Goal: Find specific page/section: Find specific page/section

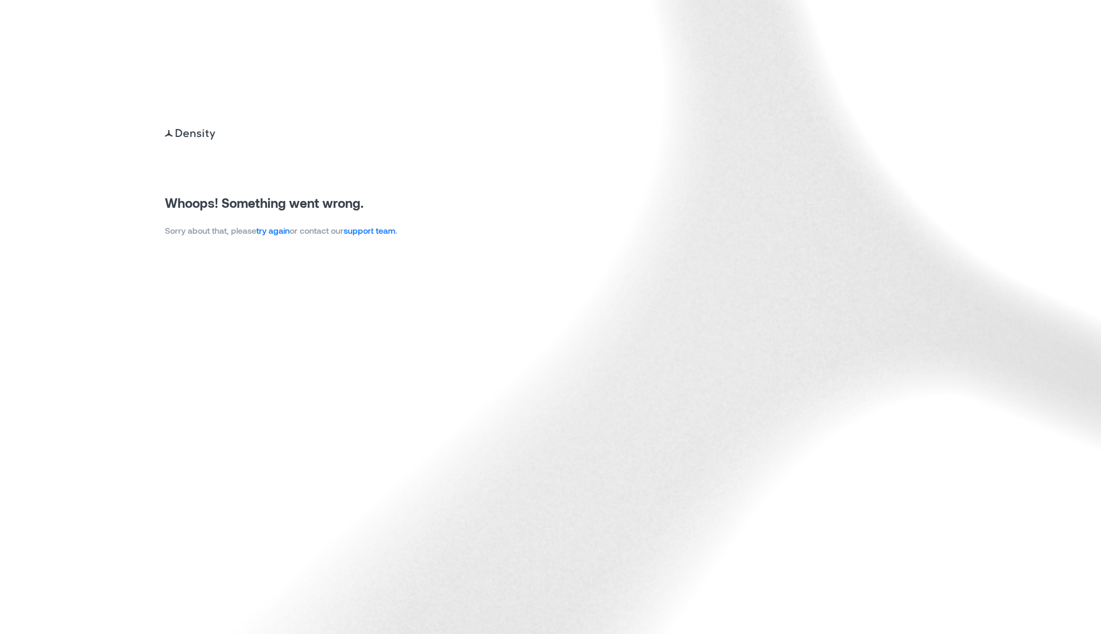
click at [275, 232] on link "try again" at bounding box center [272, 230] width 33 height 10
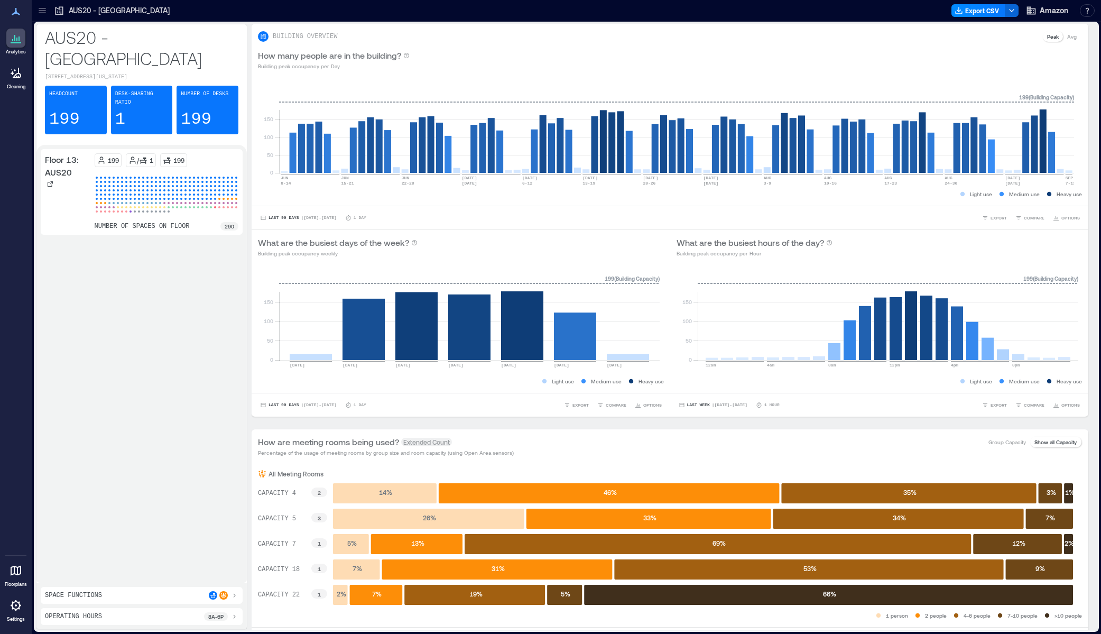
click at [42, 10] on icon at bounding box center [42, 10] width 11 height 11
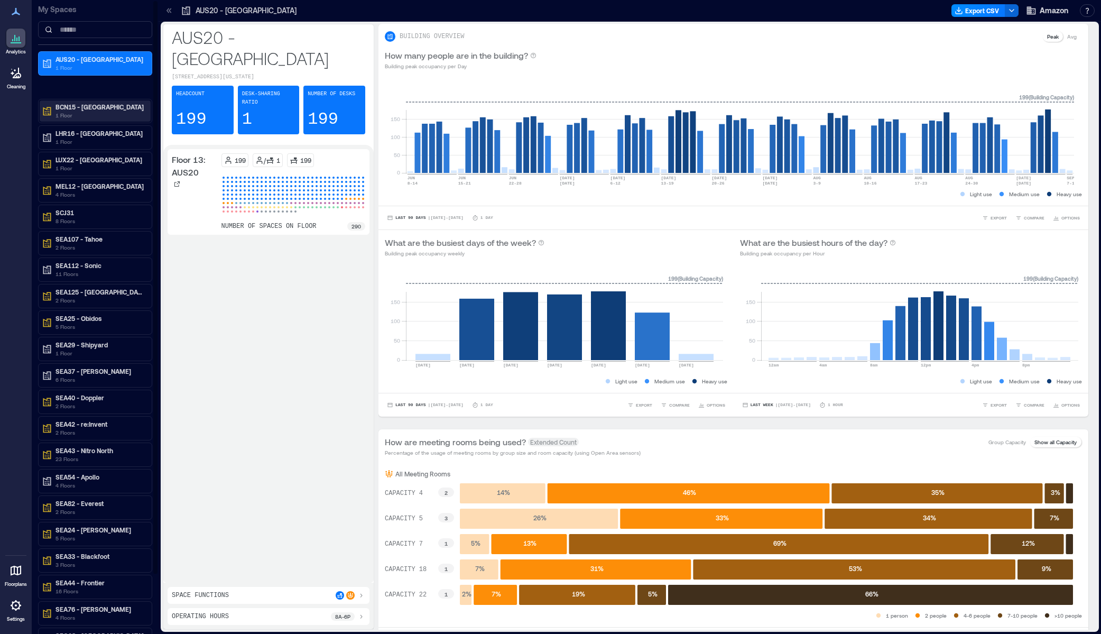
click at [110, 114] on p "1 Floor" at bounding box center [99, 115] width 89 height 8
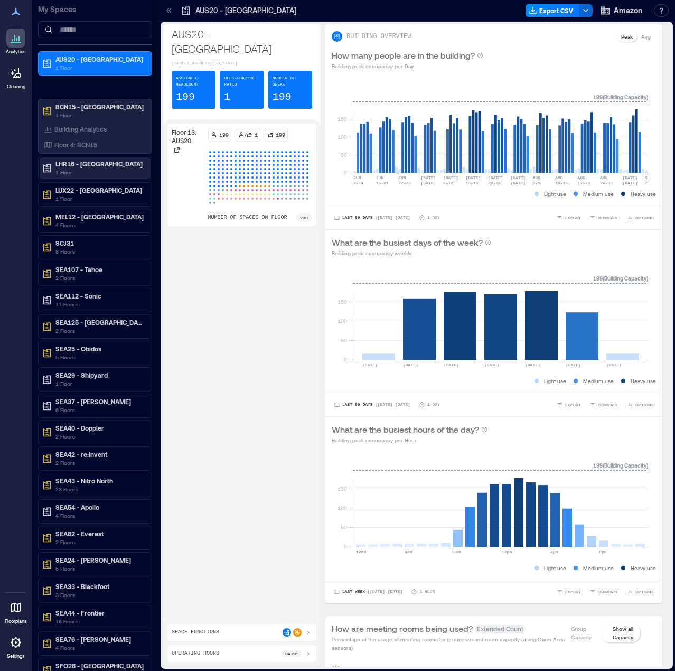
click at [80, 170] on p "1 Floor" at bounding box center [99, 172] width 89 height 8
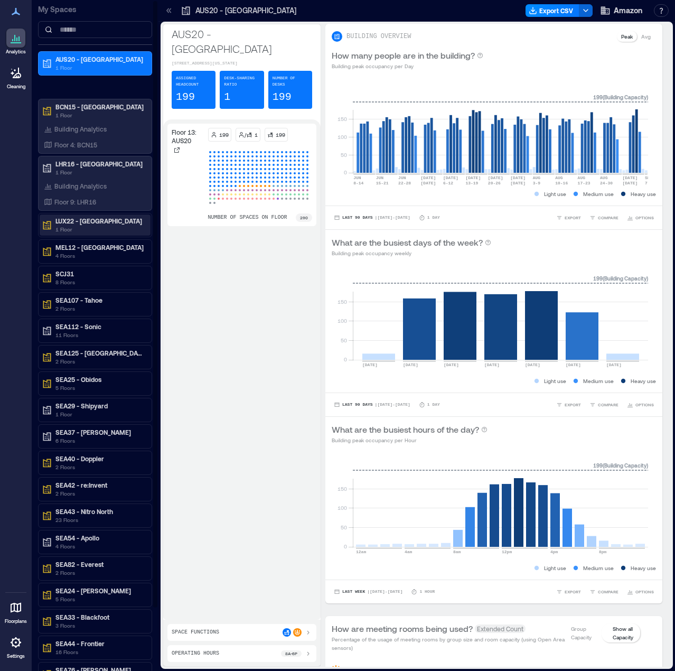
click at [123, 217] on p "LUX22 - [GEOGRAPHIC_DATA]" at bounding box center [99, 221] width 89 height 8
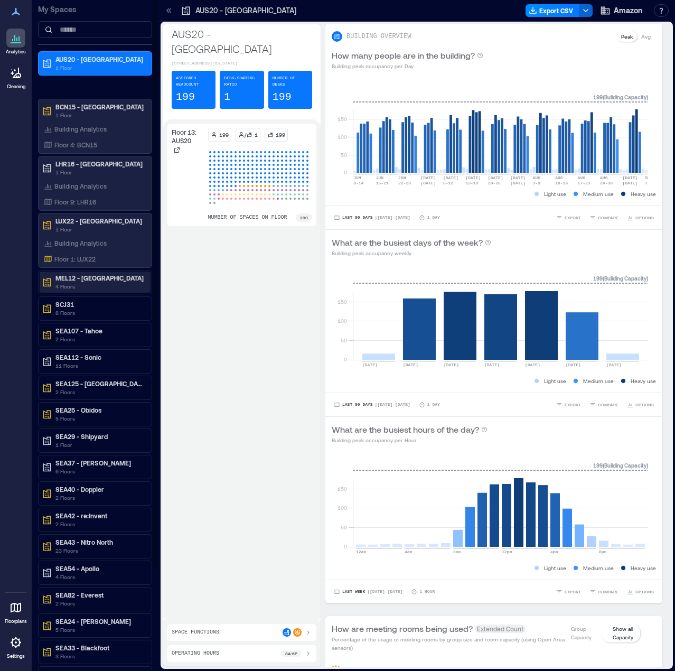
click at [68, 285] on p "4 Floors" at bounding box center [99, 286] width 89 height 8
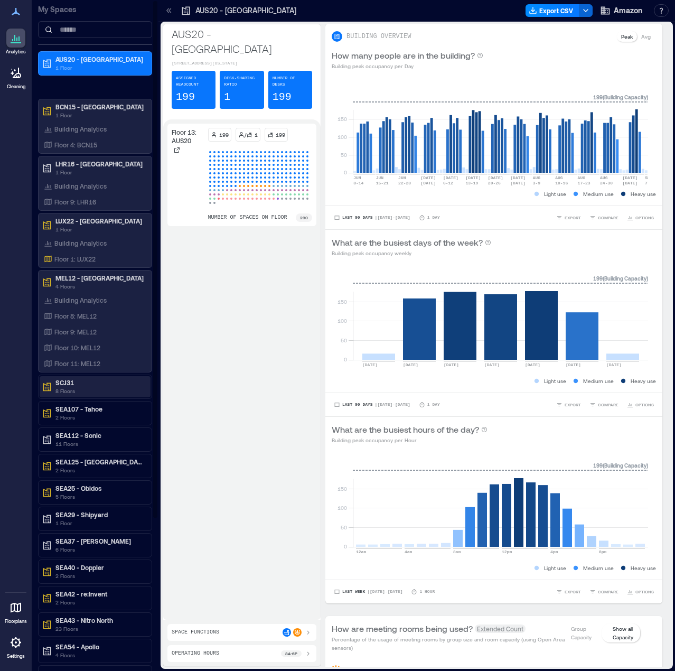
drag, startPoint x: 73, startPoint y: 383, endPoint x: 101, endPoint y: 395, distance: 30.1
click at [73, 383] on p "SCJ31" at bounding box center [99, 382] width 89 height 8
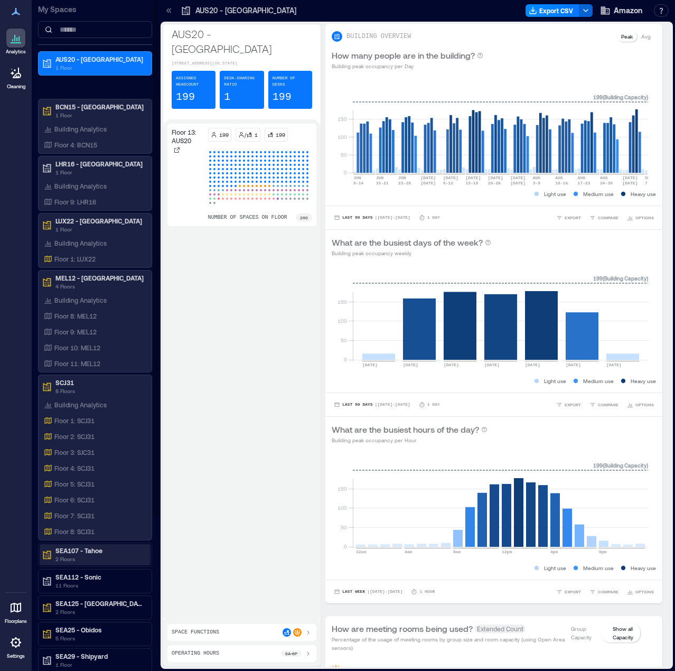
click at [102, 563] on p "2 Floors" at bounding box center [99, 559] width 89 height 8
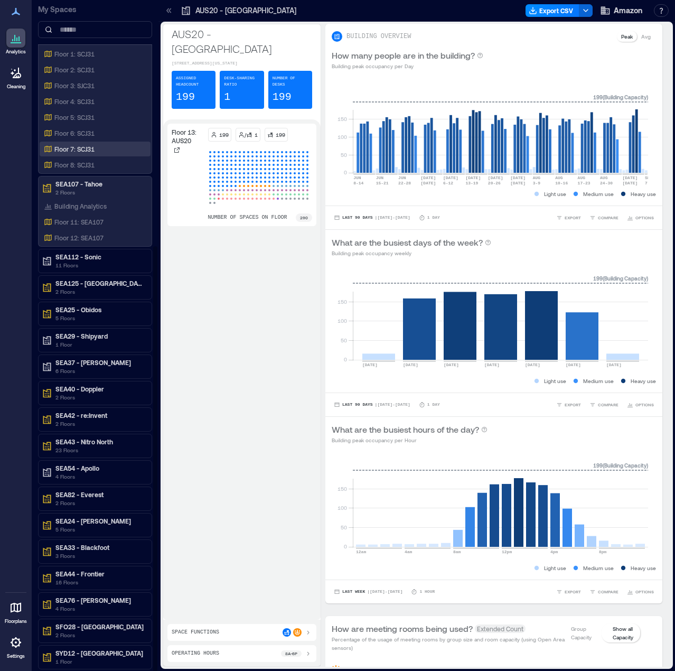
scroll to position [388, 0]
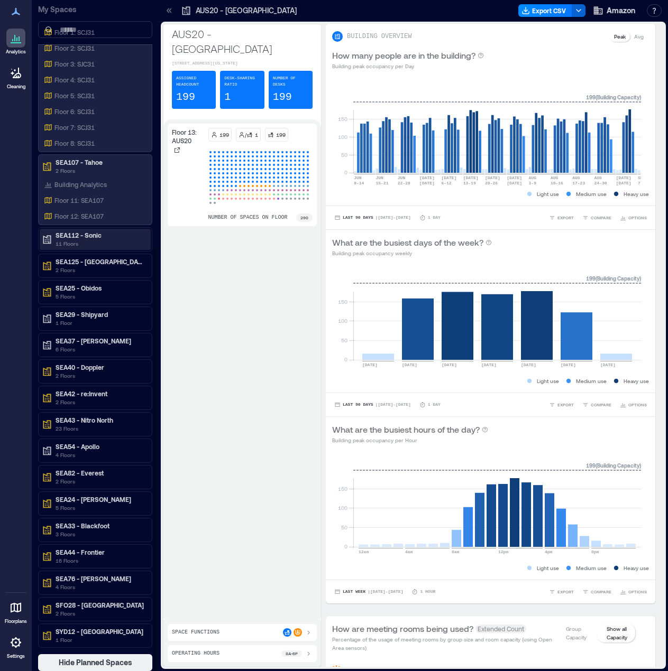
click at [106, 242] on p "11 Floors" at bounding box center [99, 243] width 89 height 8
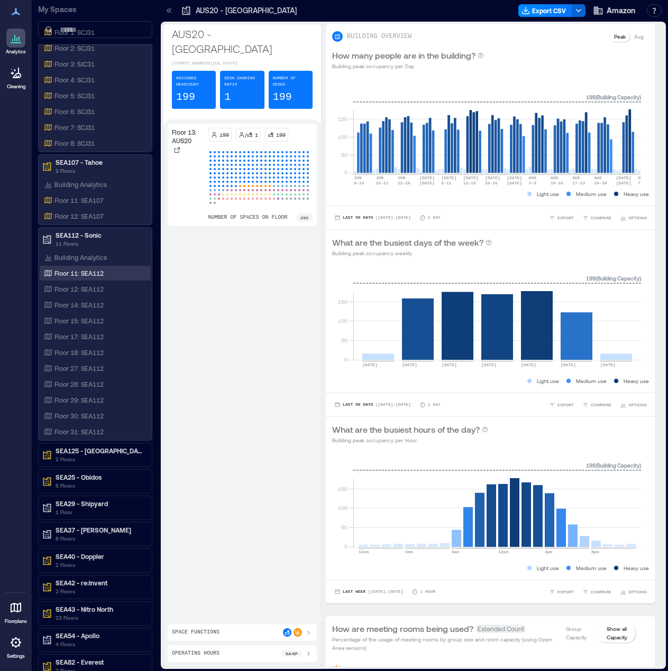
click at [63, 271] on p "Floor 11: SEA112" at bounding box center [78, 273] width 49 height 8
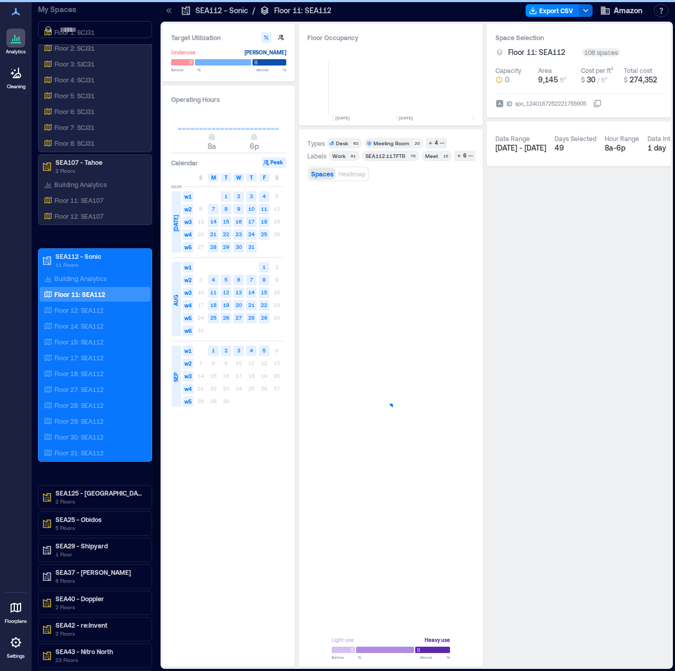
scroll to position [0, 1449]
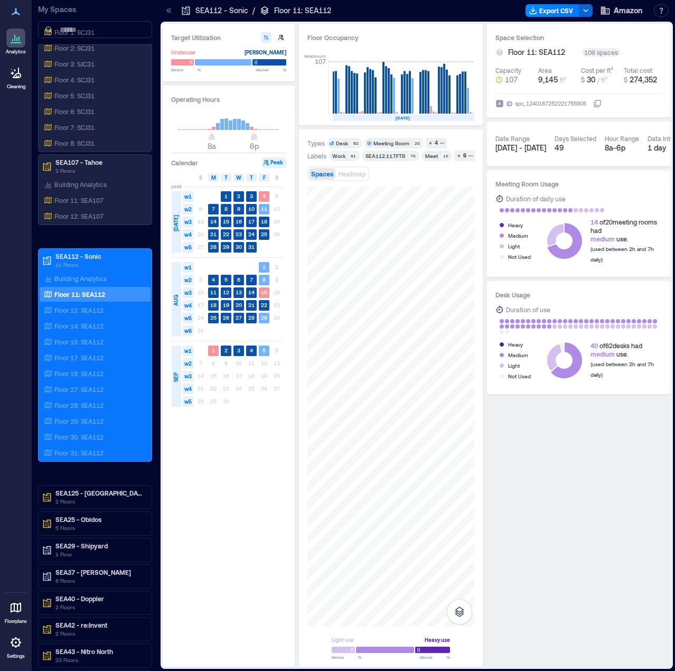
drag, startPoint x: 88, startPoint y: 499, endPoint x: 25, endPoint y: 504, distance: 62.5
click at [88, 499] on p "2 Floors" at bounding box center [99, 501] width 89 height 8
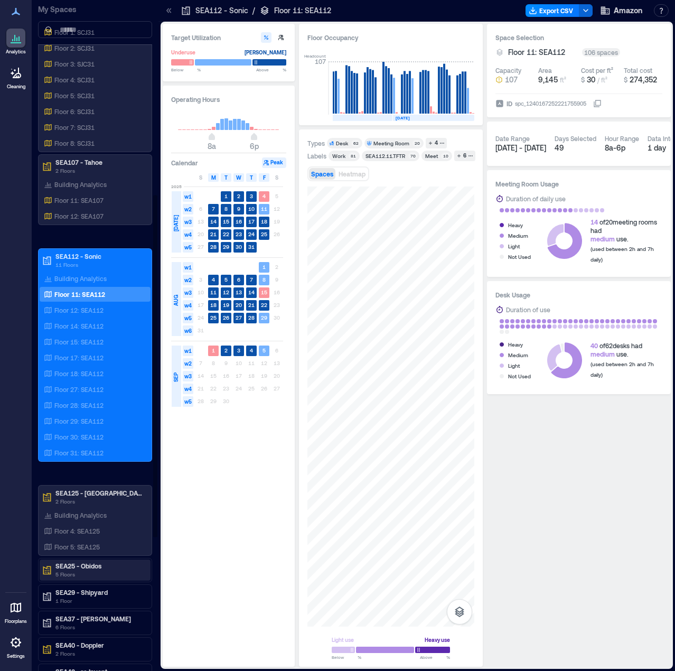
click at [97, 573] on p "5 Floors" at bounding box center [99, 574] width 89 height 8
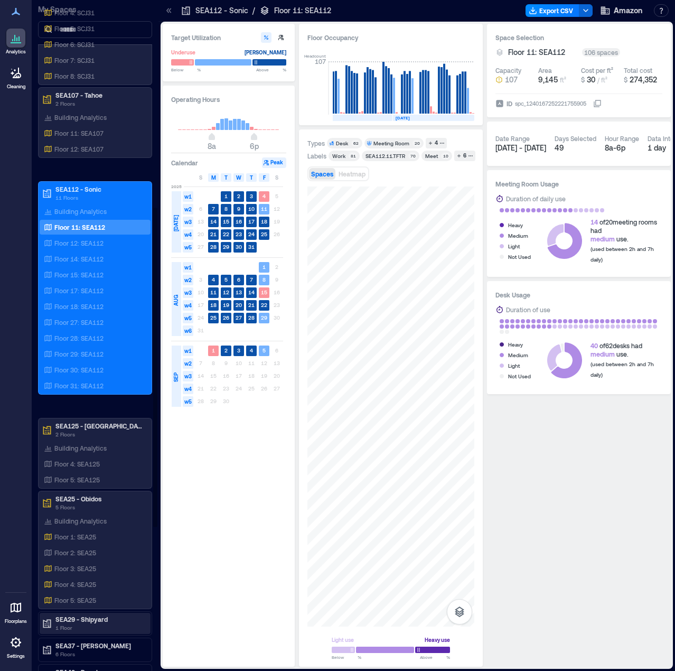
scroll to position [739, 0]
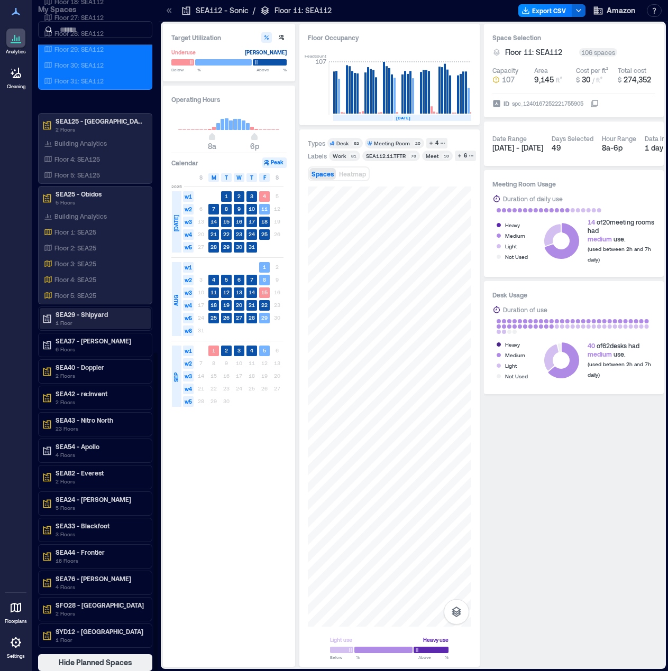
click at [115, 317] on p "SEA29 - Shipyard" at bounding box center [99, 314] width 89 height 8
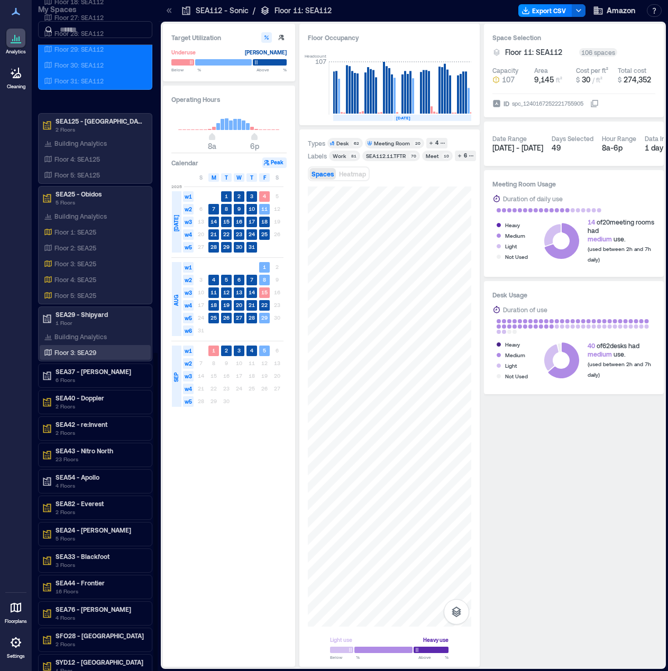
click at [119, 350] on div "Floor 3: SEA29" at bounding box center [93, 352] width 103 height 11
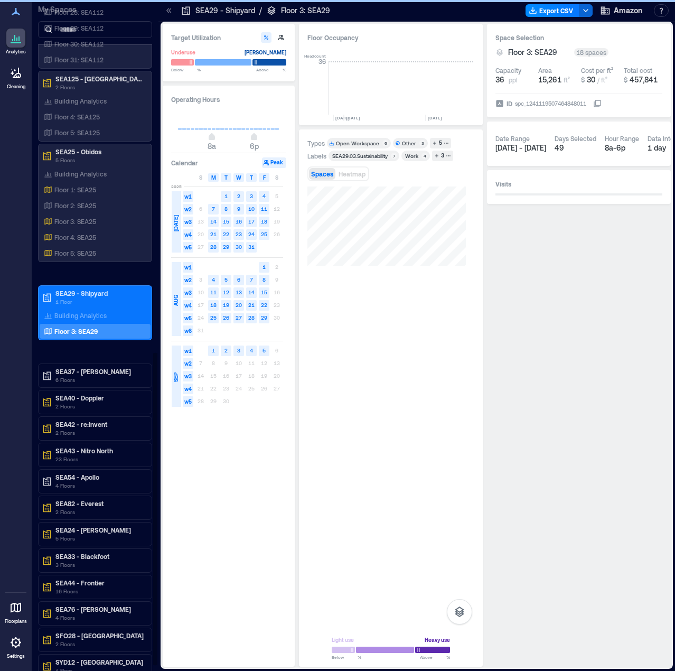
scroll to position [0, 1560]
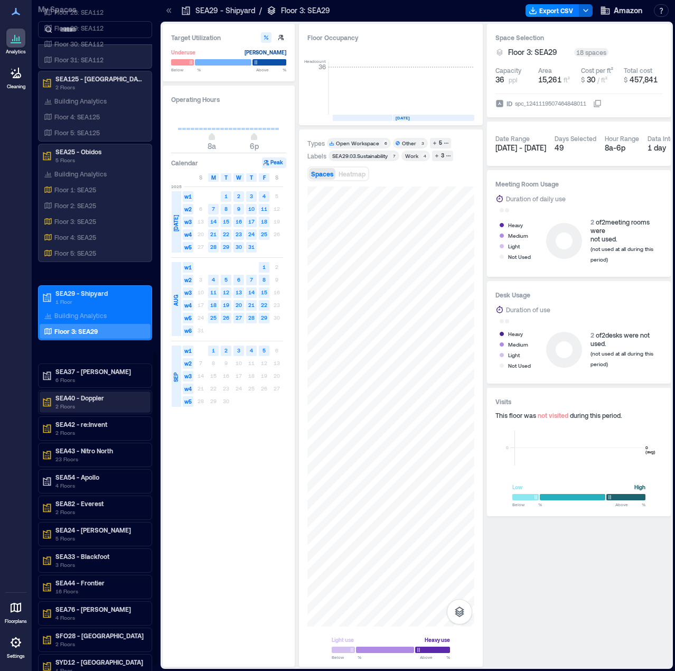
click at [99, 404] on p "2 Floors" at bounding box center [99, 406] width 89 height 8
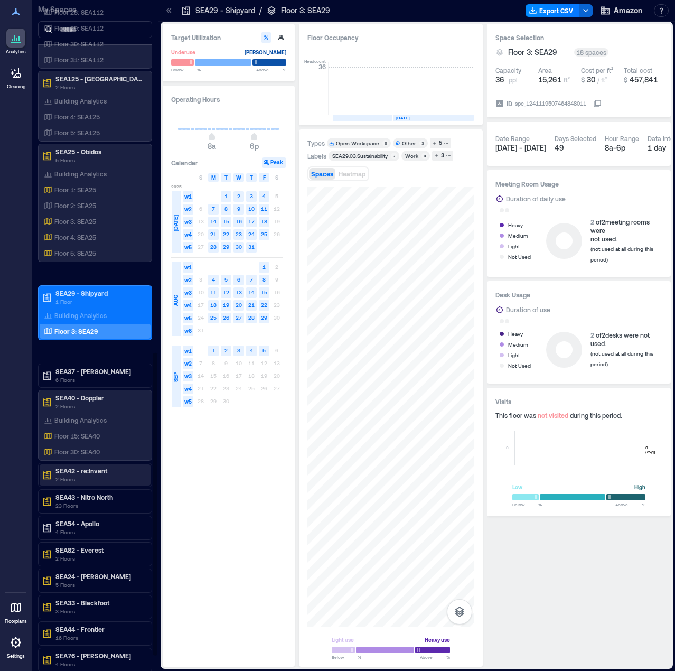
click at [113, 472] on p "SEA42 - re:Invent" at bounding box center [99, 471] width 89 height 8
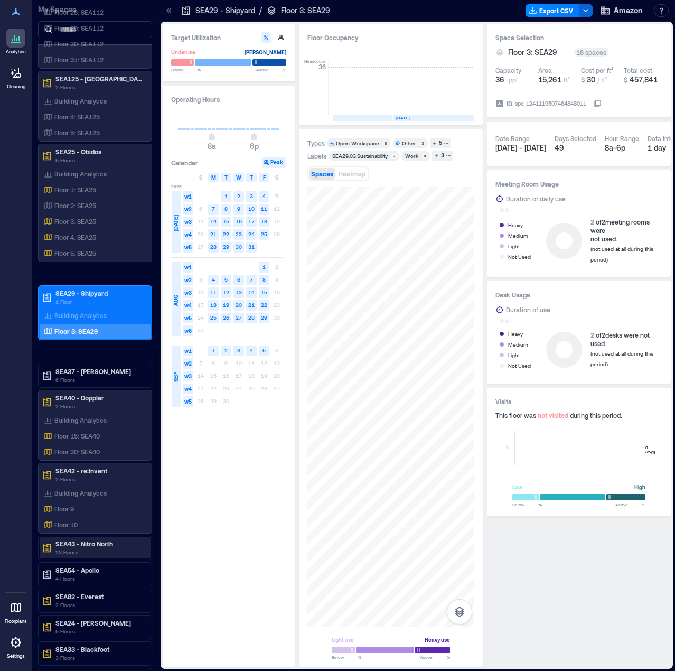
click at [126, 548] on p "23 Floors" at bounding box center [99, 552] width 89 height 8
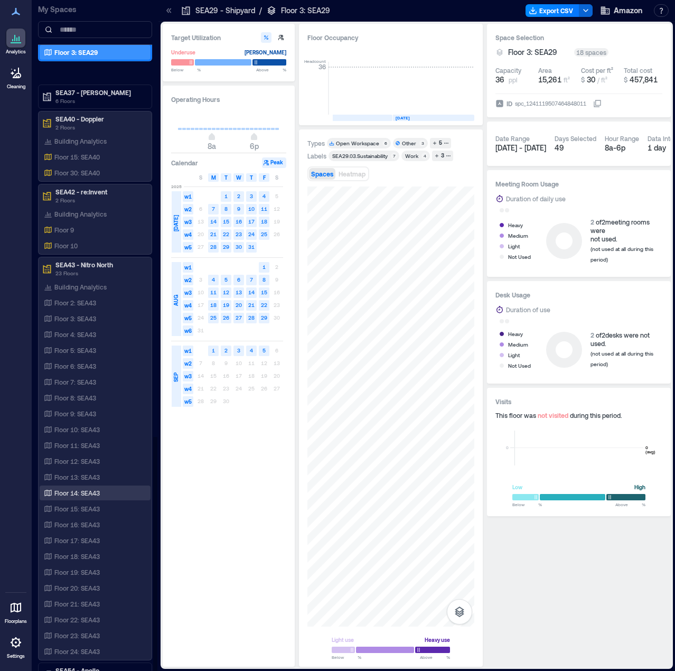
scroll to position [1243, 0]
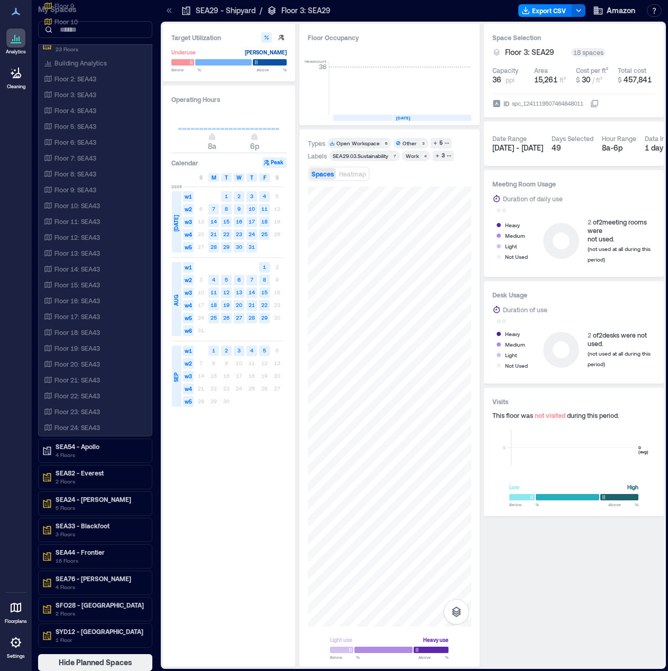
drag, startPoint x: 84, startPoint y: 448, endPoint x: 30, endPoint y: 451, distance: 54.0
click at [84, 448] on p "SEA54 - Apollo" at bounding box center [99, 446] width 89 height 8
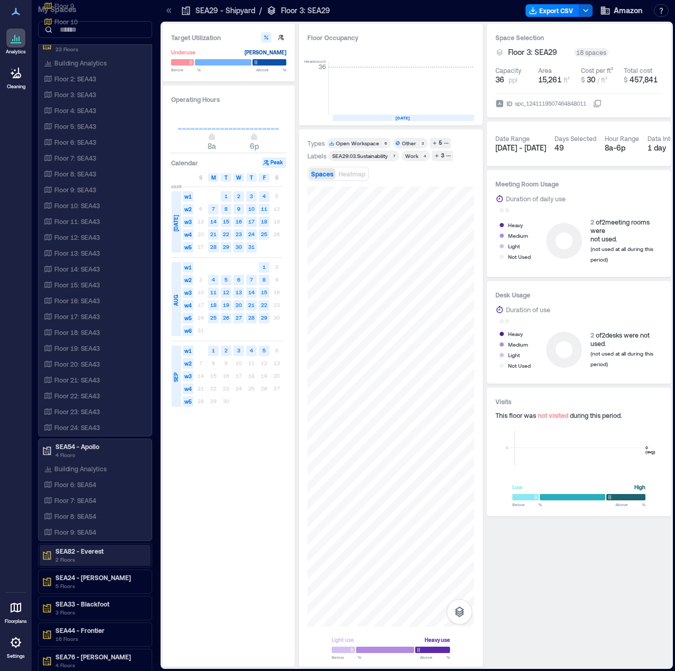
drag, startPoint x: 108, startPoint y: 557, endPoint x: 2, endPoint y: 536, distance: 108.1
click at [108, 557] on p "2 Floors" at bounding box center [99, 559] width 89 height 8
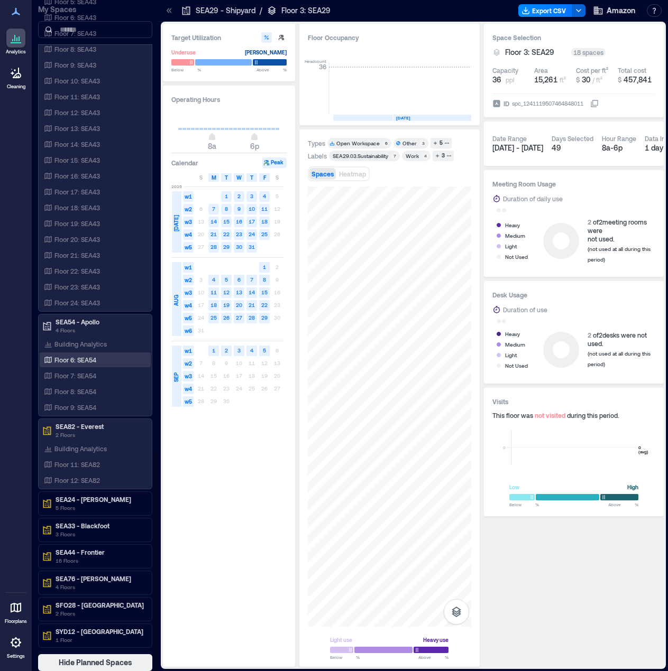
scroll to position [1, 0]
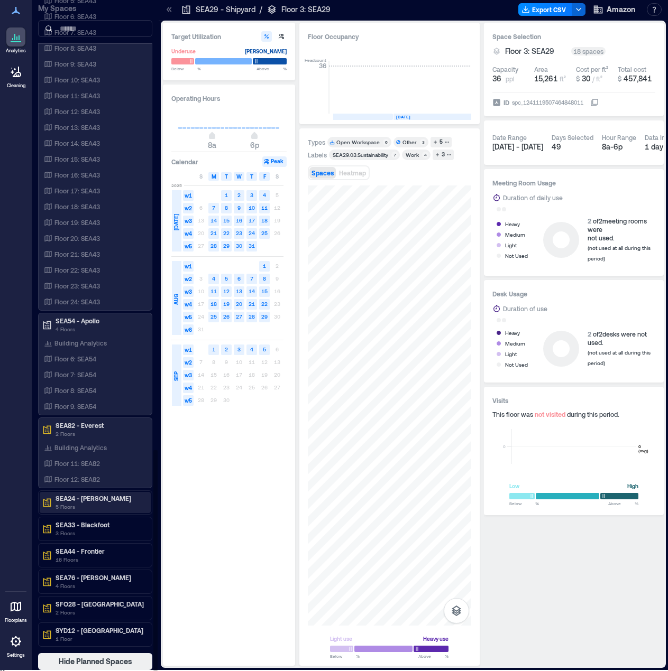
drag, startPoint x: 75, startPoint y: 503, endPoint x: 51, endPoint y: 508, distance: 24.4
click at [75, 503] on p "5 Floors" at bounding box center [99, 507] width 89 height 8
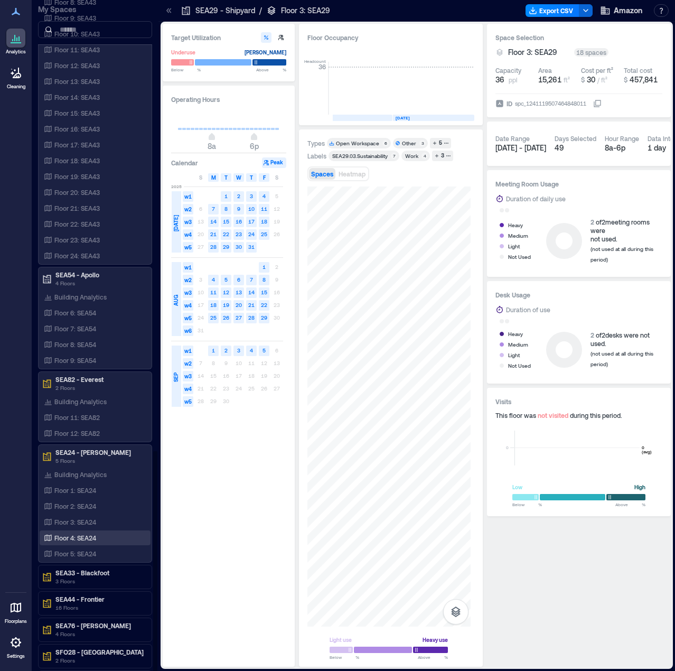
scroll to position [1461, 0]
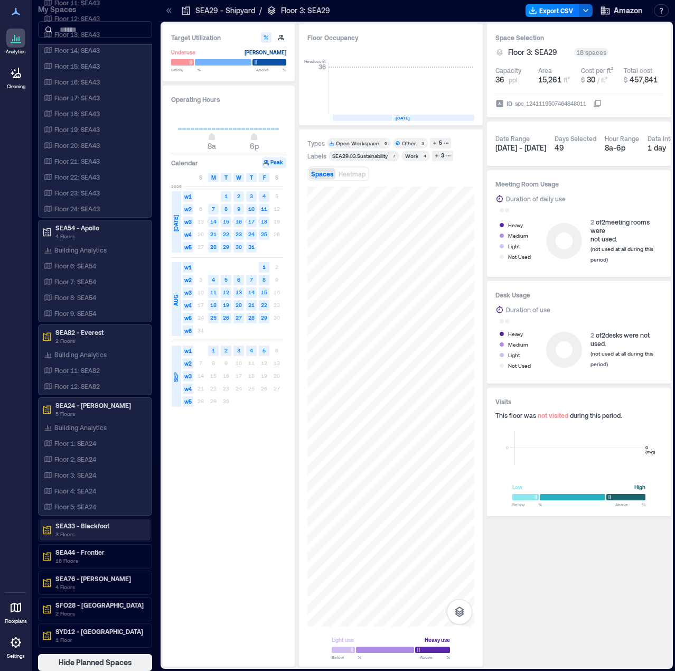
click at [113, 525] on p "SEA33 - Blackfoot" at bounding box center [99, 526] width 89 height 8
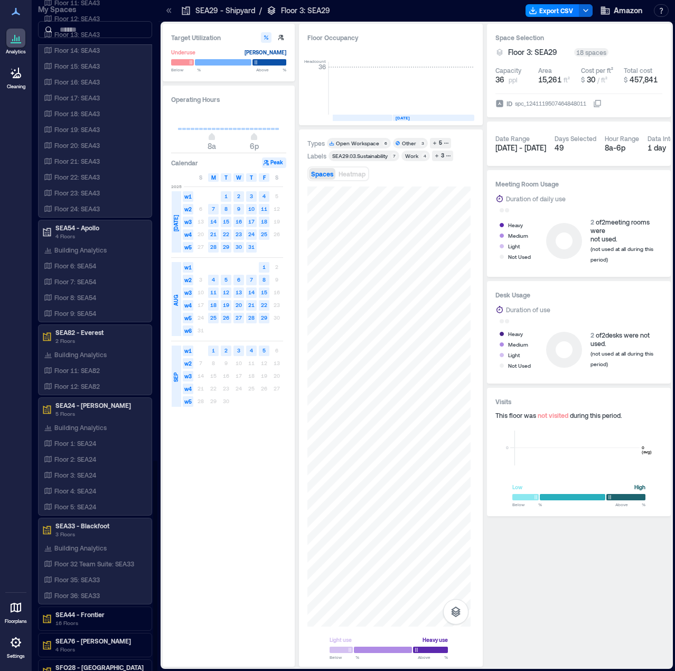
scroll to position [1524, 0]
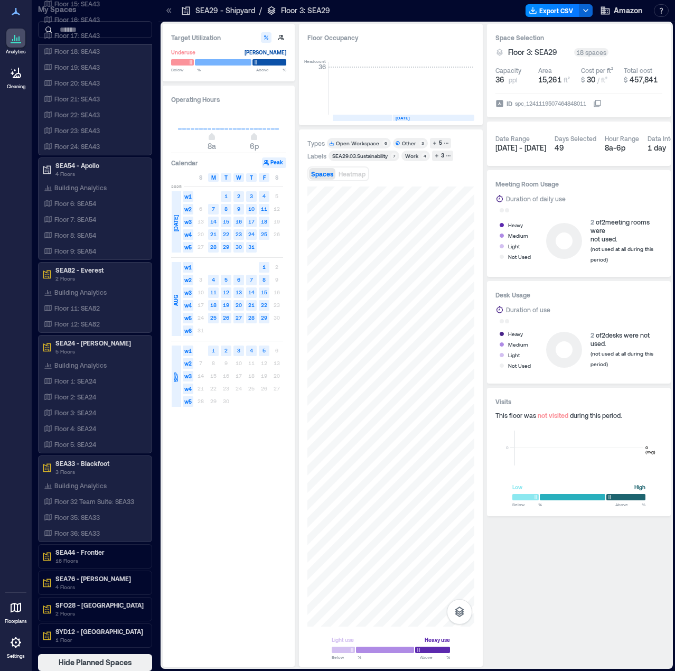
drag, startPoint x: 92, startPoint y: 554, endPoint x: 16, endPoint y: 551, distance: 76.2
click at [92, 554] on p "SEA44 - Frontier" at bounding box center [99, 552] width 89 height 8
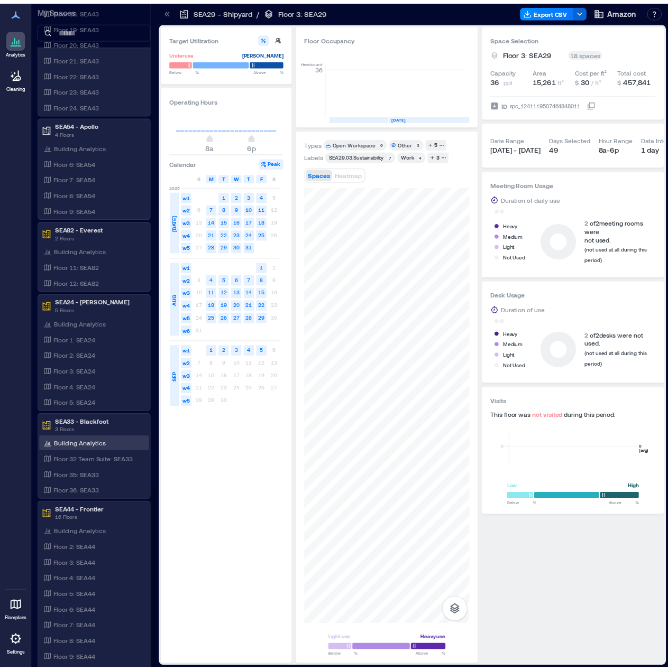
scroll to position [1792, 0]
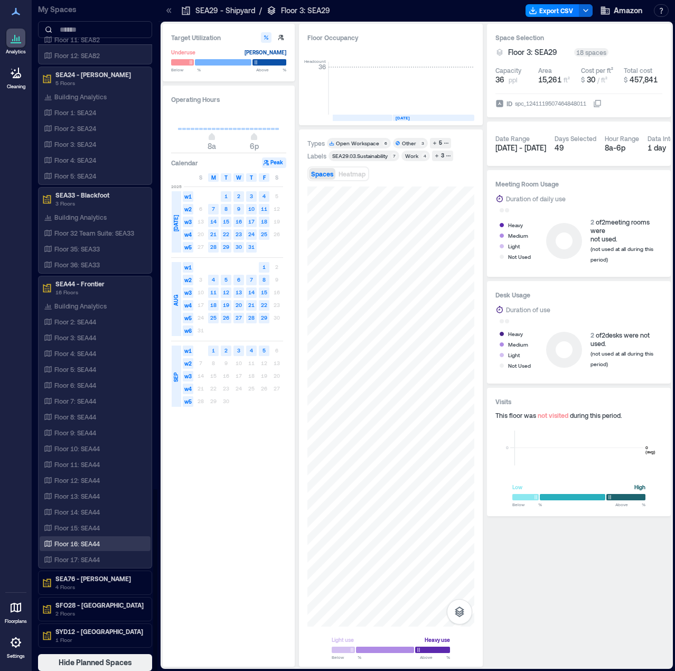
drag, startPoint x: 105, startPoint y: 582, endPoint x: 89, endPoint y: 539, distance: 45.8
click at [105, 584] on div "SEA76 - [PERSON_NAME] 4 Floors" at bounding box center [99, 583] width 89 height 17
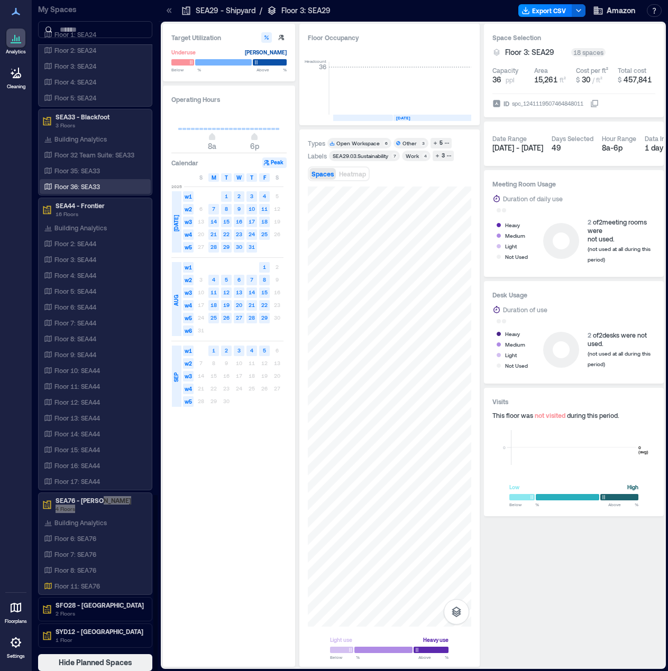
scroll to position [1, 0]
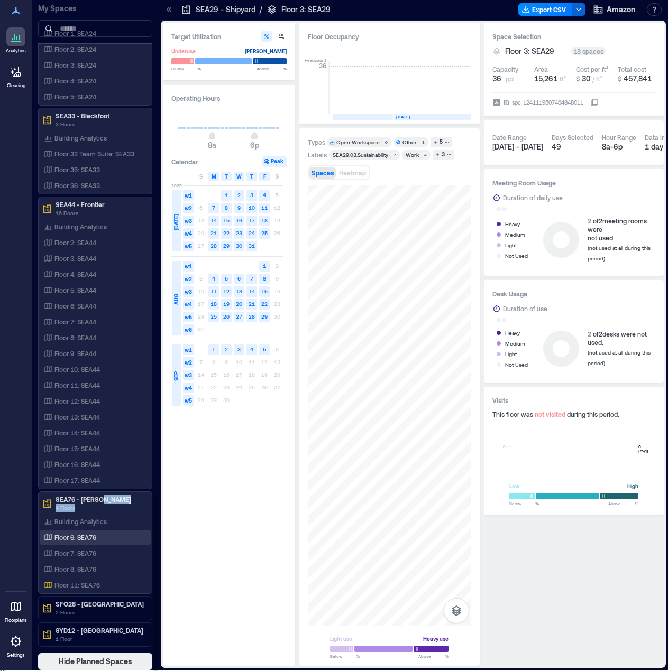
click at [91, 536] on p "Floor 6: SEA76" at bounding box center [75, 537] width 42 height 8
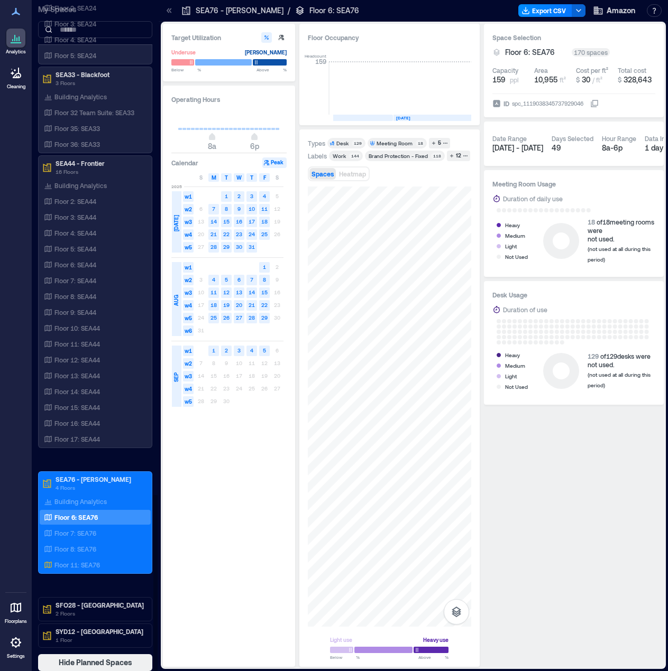
scroll to position [1, 0]
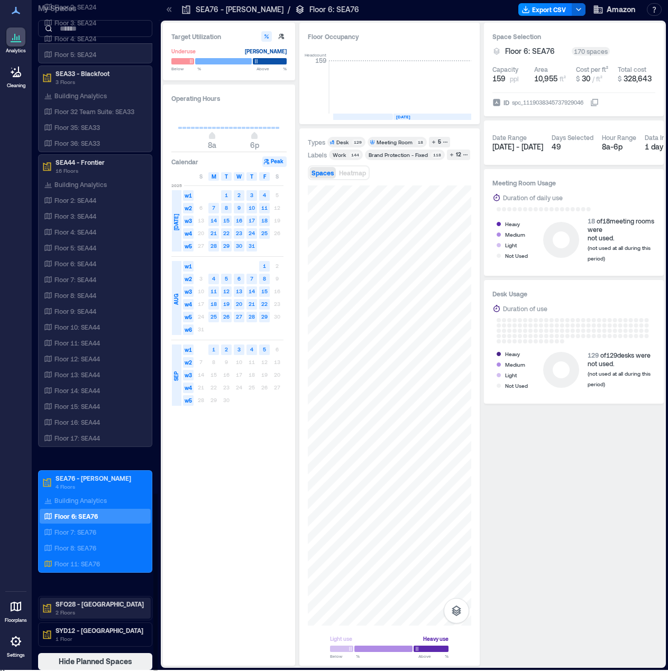
click at [109, 616] on p "2 Floors" at bounding box center [99, 612] width 89 height 8
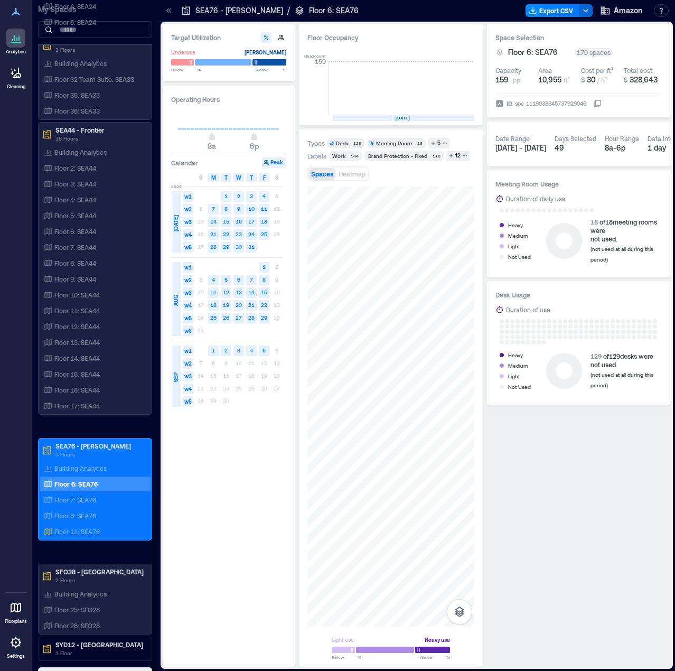
scroll to position [1917, 0]
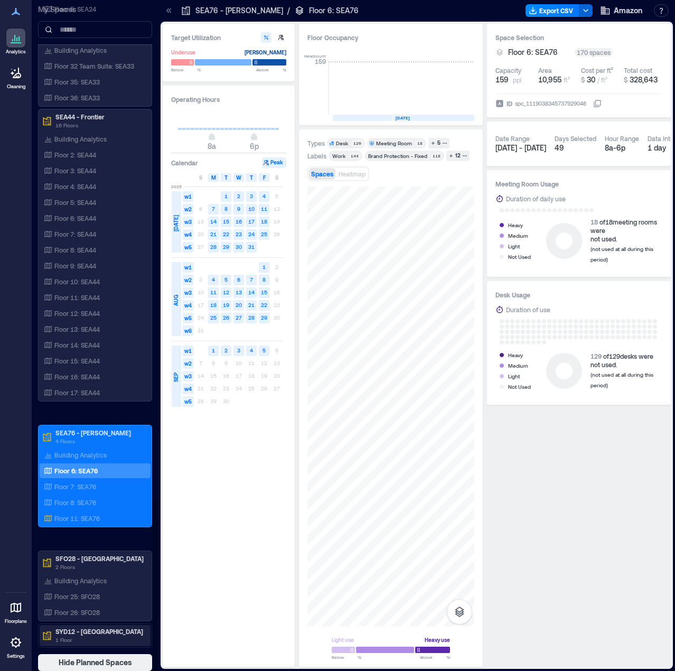
click at [75, 632] on p "SYD12 - [GEOGRAPHIC_DATA]" at bounding box center [99, 631] width 89 height 8
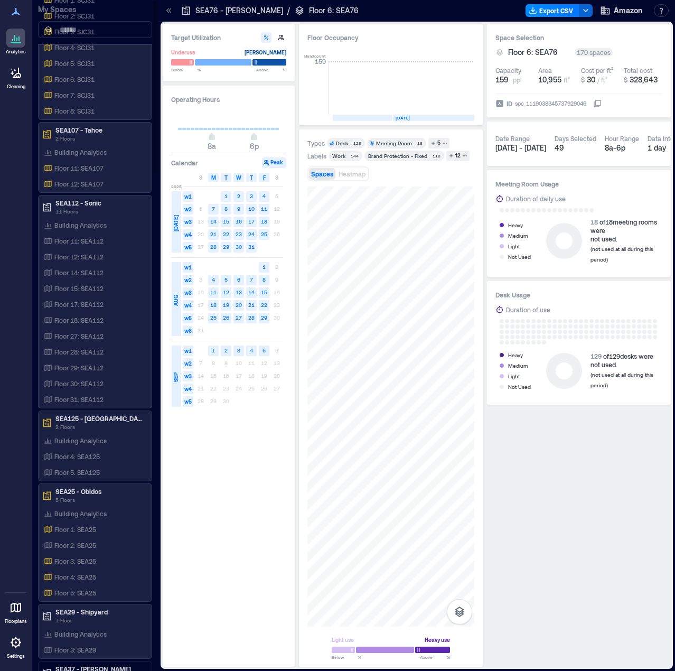
scroll to position [0, 0]
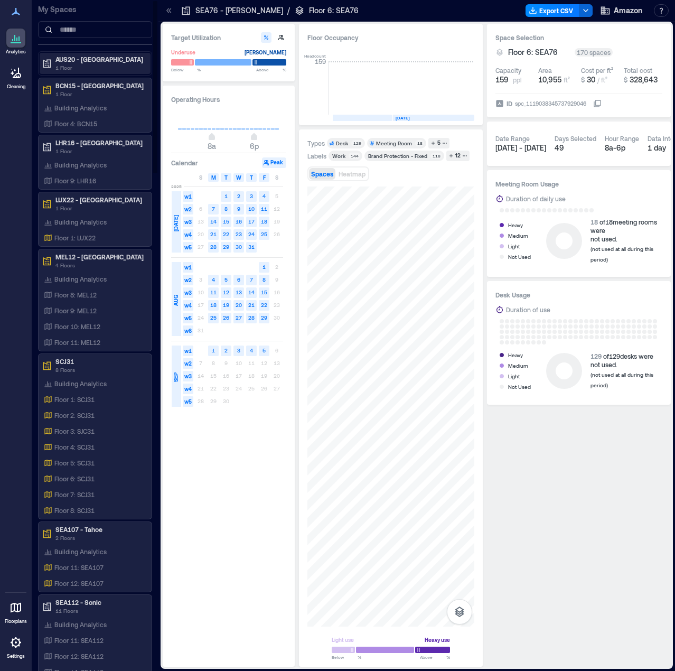
click at [53, 62] on div "AUS20 - Austin 1 Floor" at bounding box center [93, 63] width 103 height 17
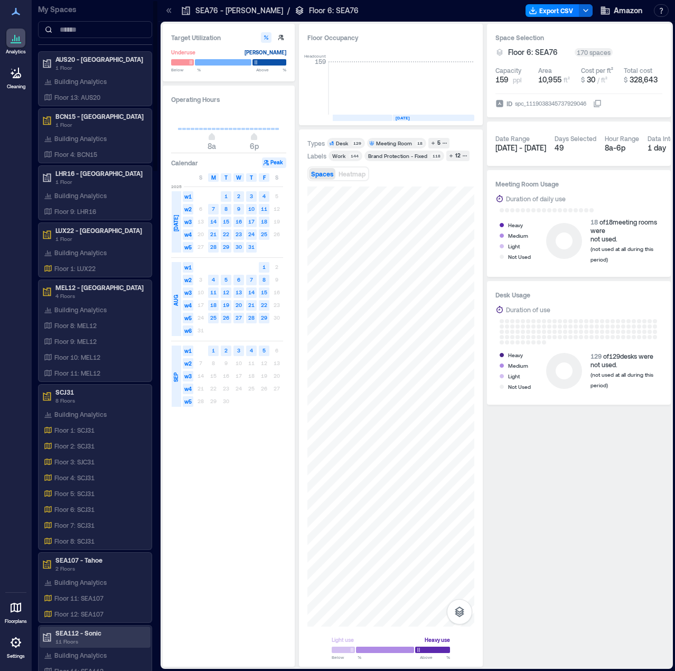
click at [94, 633] on p "SEA112 - Sonic" at bounding box center [99, 633] width 89 height 8
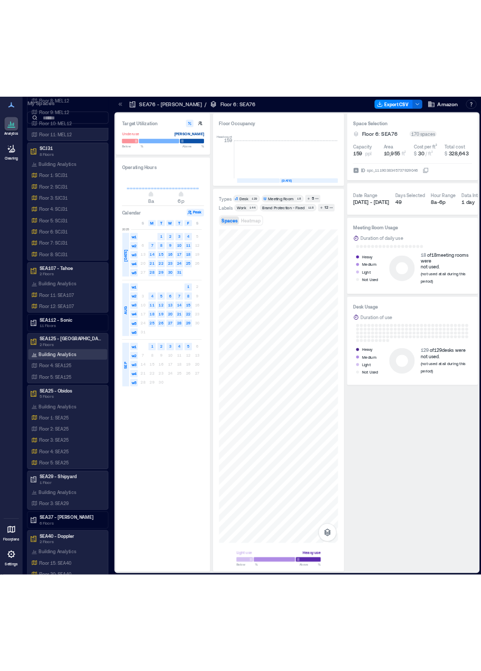
scroll to position [323, 0]
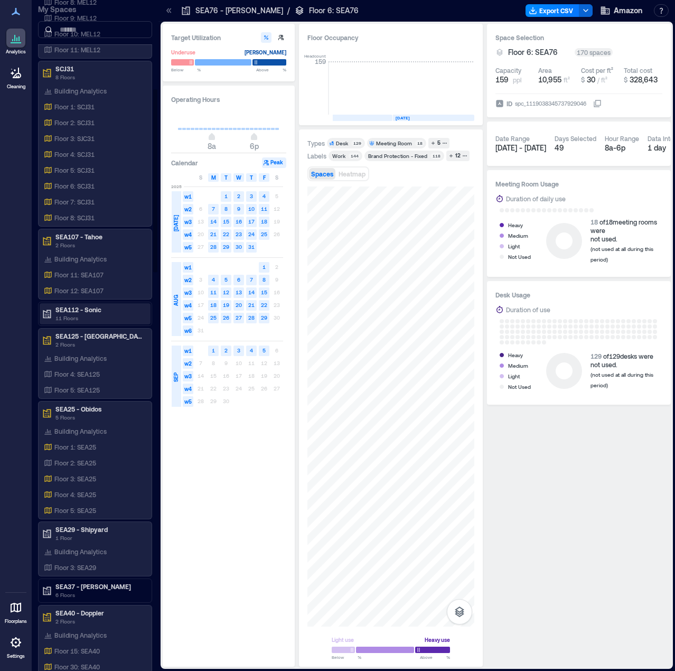
click at [85, 315] on p "11 Floors" at bounding box center [99, 318] width 89 height 8
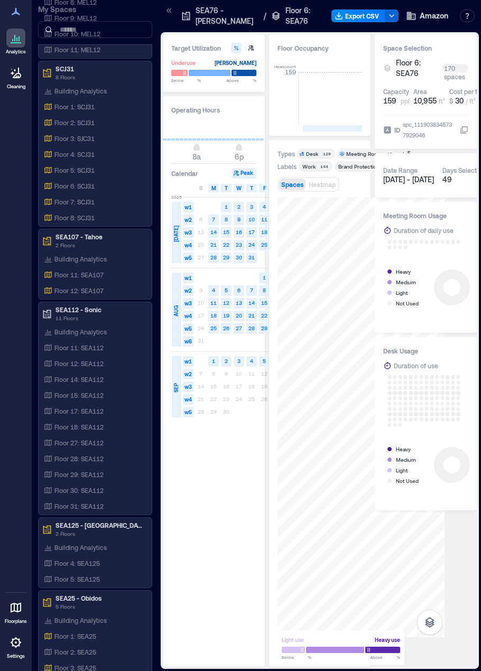
scroll to position [0, 2567]
